Goal: Task Accomplishment & Management: Use online tool/utility

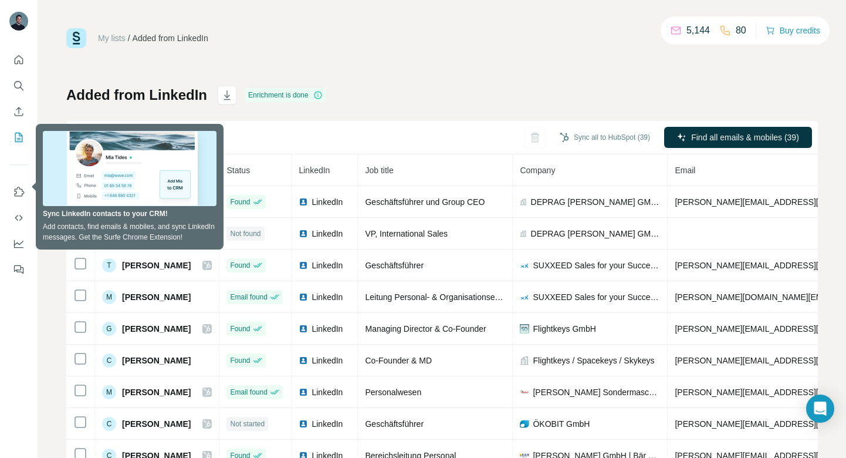
click at [324, 138] on div "Sync all to HubSpot (39) Find all emails & mobiles (39)" at bounding box center [442, 137] width 752 height 33
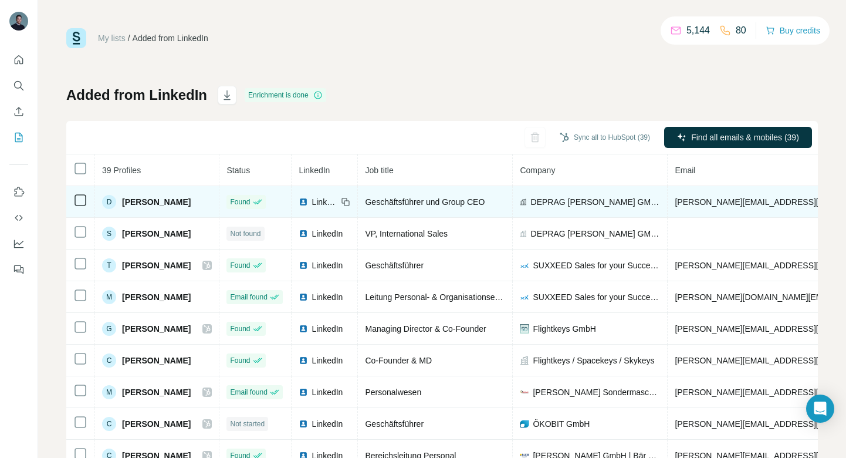
click at [695, 199] on span "[PERSON_NAME][EMAIL_ADDRESS][DOMAIN_NAME]" at bounding box center [778, 201] width 207 height 9
click at [165, 198] on span "[PERSON_NAME]" at bounding box center [156, 202] width 69 height 12
click at [165, 200] on span "[PERSON_NAME]" at bounding box center [156, 202] width 69 height 12
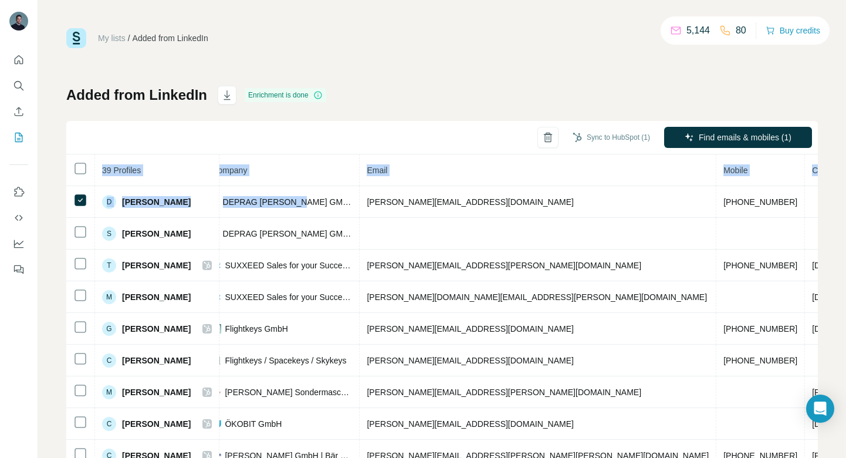
scroll to position [0, 370]
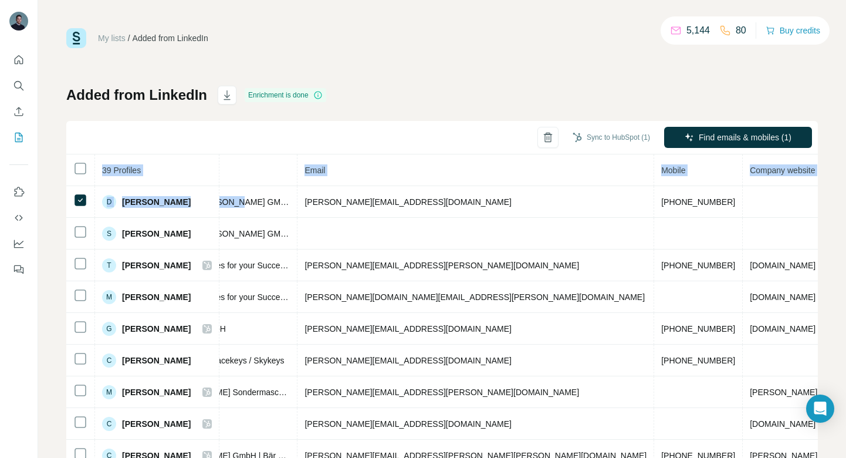
drag, startPoint x: 620, startPoint y: 202, endPoint x: 816, endPoint y: 207, distance: 196.6
click at [816, 207] on div "My lists / Added from LinkedIn 5,144 80 Buy credits Added from LinkedIn Enrichm…" at bounding box center [442, 229] width 808 height 458
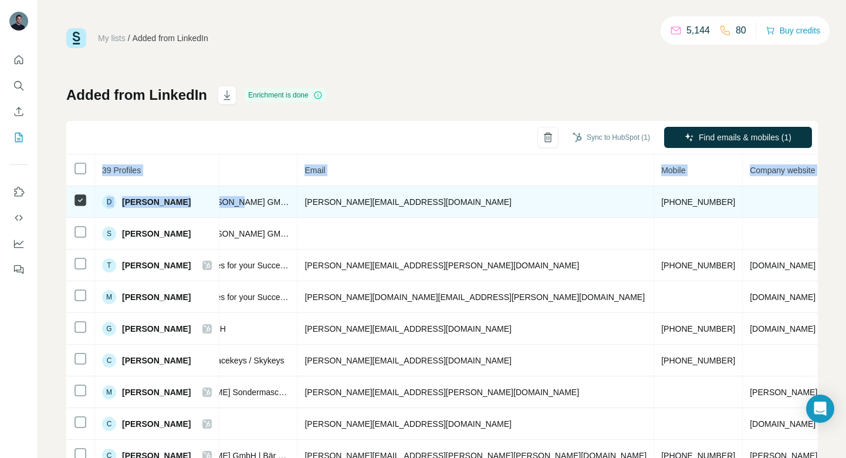
click at [743, 207] on td at bounding box center [817, 202] width 148 height 32
click at [661, 202] on span "[PHONE_NUMBER]" at bounding box center [698, 201] width 74 height 9
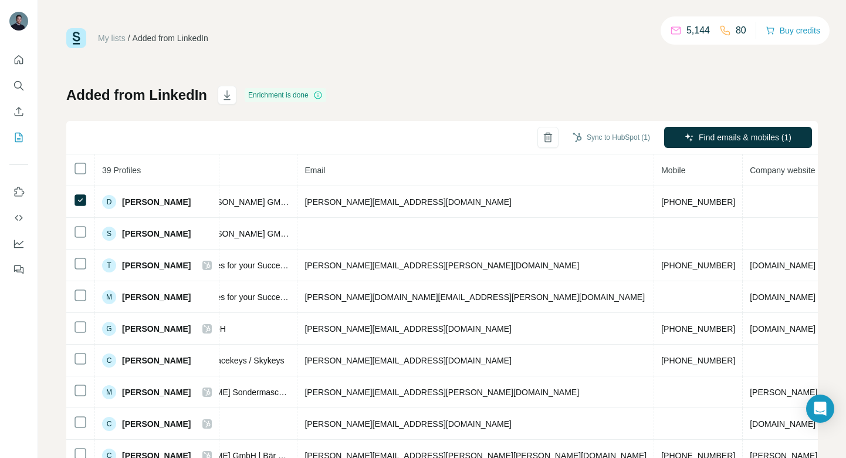
click at [661, 173] on span "Mobile" at bounding box center [673, 169] width 24 height 9
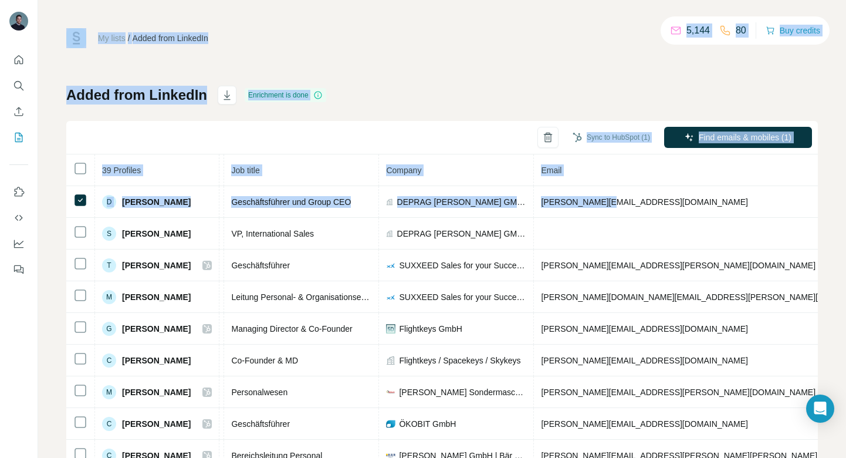
scroll to position [0, 0]
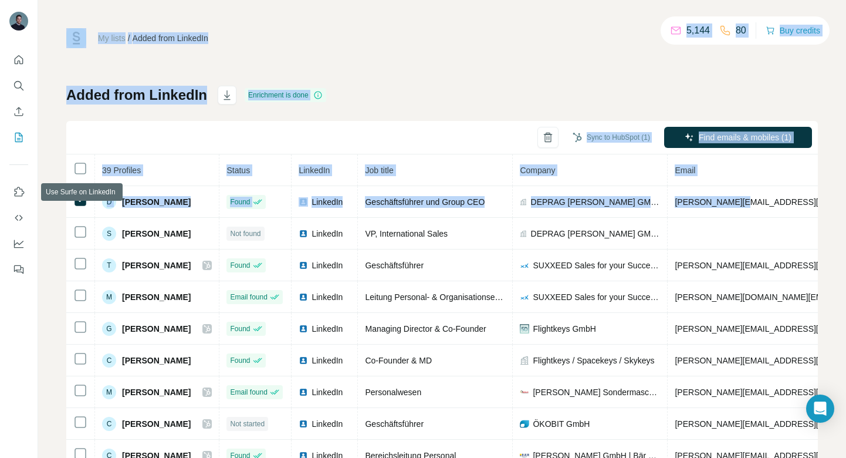
drag, startPoint x: 376, startPoint y: 202, endPoint x: -1, endPoint y: 196, distance: 377.3
click at [0, 196] on html "My lists / Added from LinkedIn 5,144 80 Buy credits Added from LinkedIn Enrichm…" at bounding box center [423, 229] width 846 height 458
click at [377, 97] on div "Added from LinkedIn Enrichment is done Sync to HubSpot (1) Find emails & mobile…" at bounding box center [442, 275] width 752 height 378
